Goal: Task Accomplishment & Management: Use online tool/utility

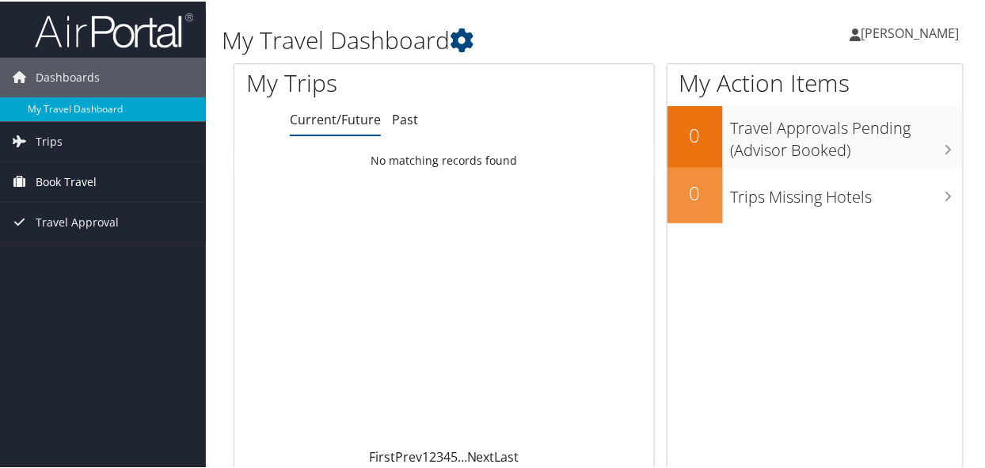
click at [57, 172] on span "Book Travel" at bounding box center [66, 181] width 61 height 40
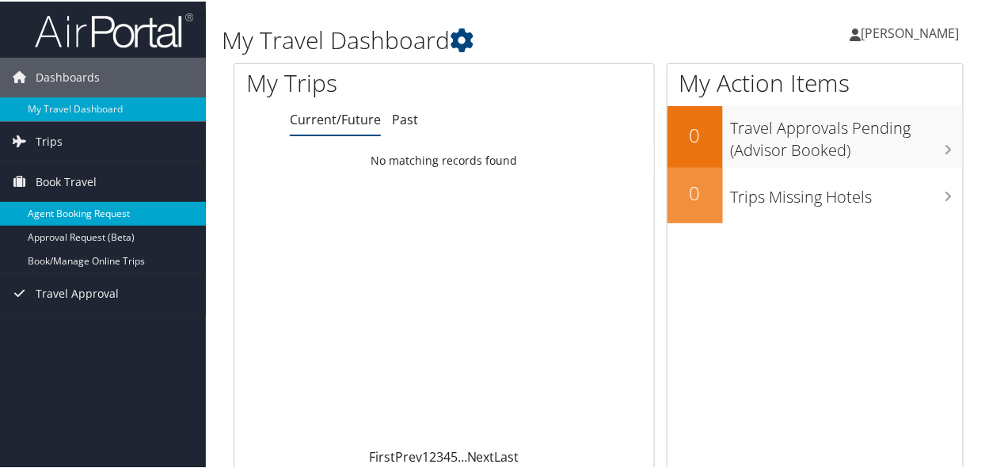
click at [63, 215] on link "Agent Booking Request" at bounding box center [103, 212] width 206 height 24
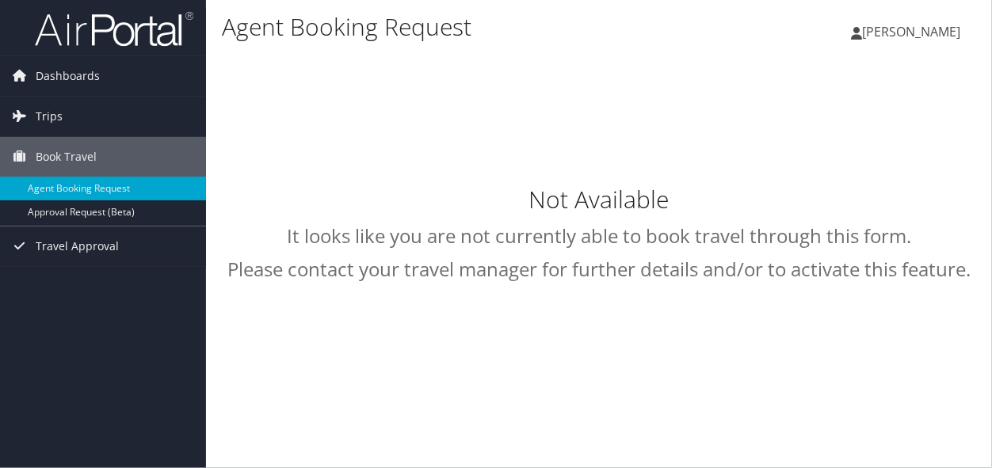
select select "[EMAIL_ADDRESS][DOMAIN_NAME]"
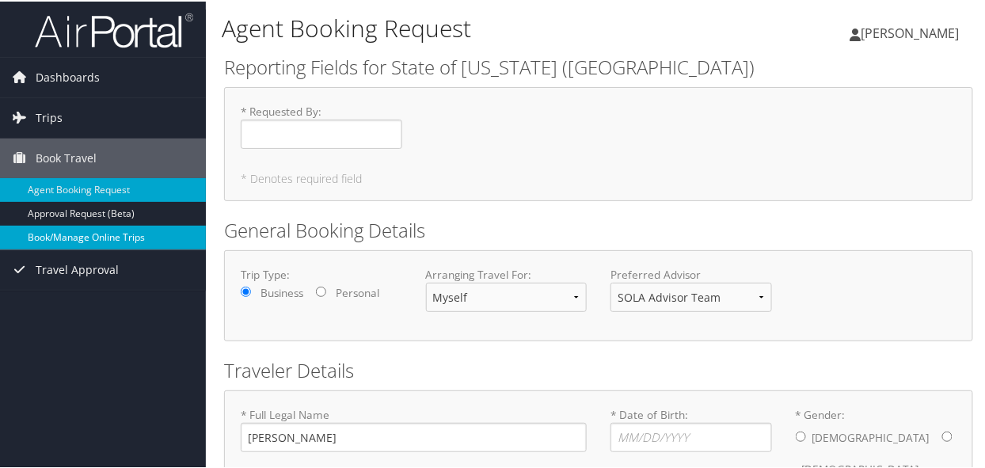
click at [82, 234] on link "Book/Manage Online Trips" at bounding box center [103, 236] width 206 height 24
